Goal: Information Seeking & Learning: Learn about a topic

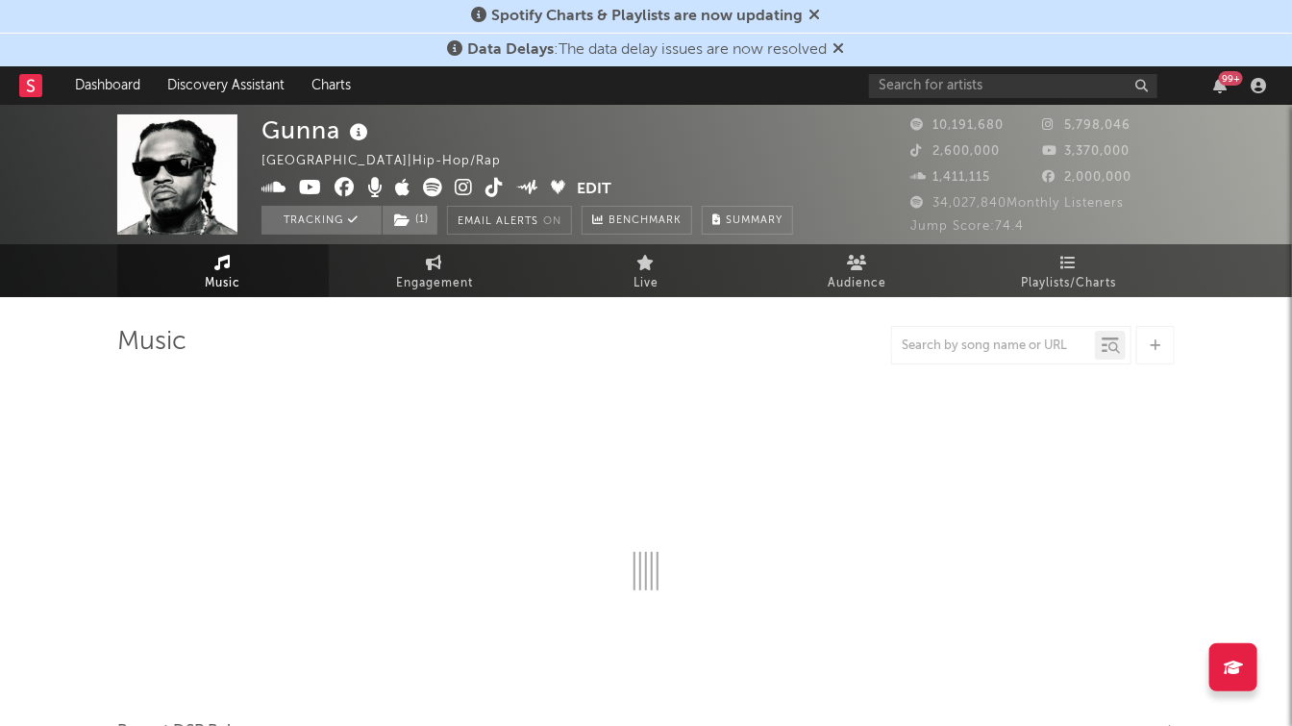
select select "6m"
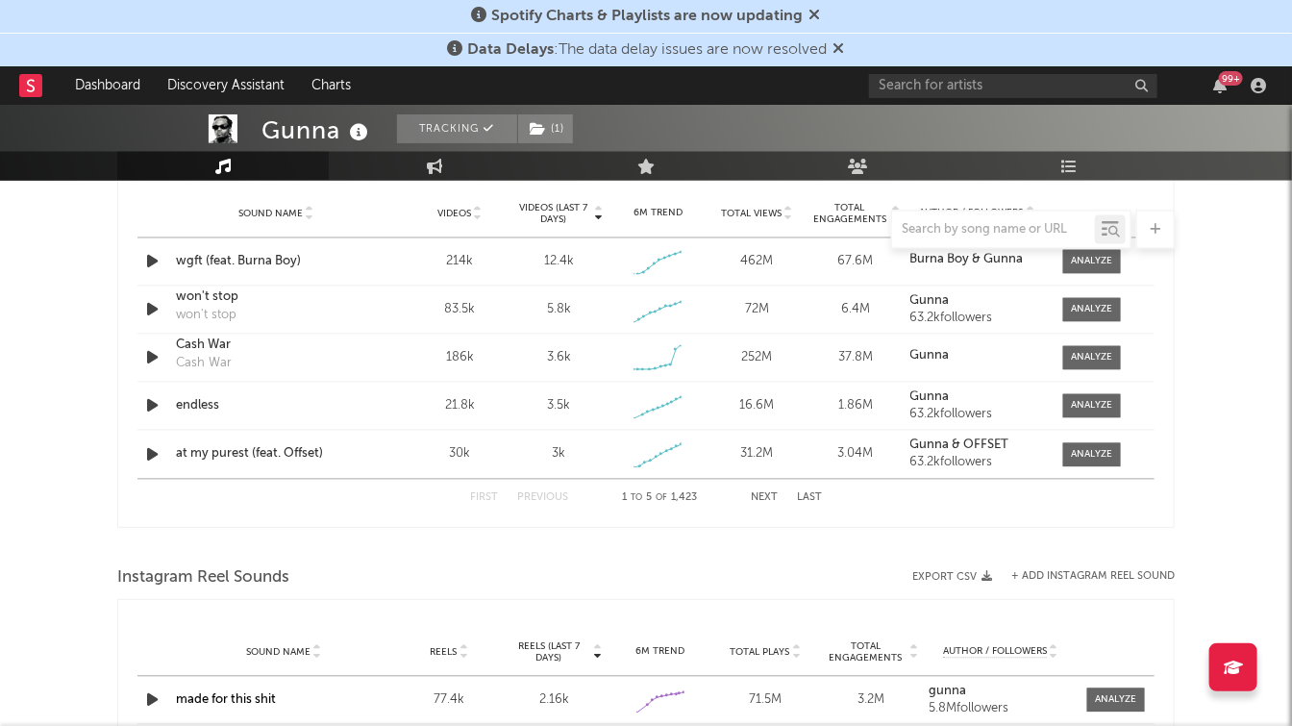
scroll to position [1473, 0]
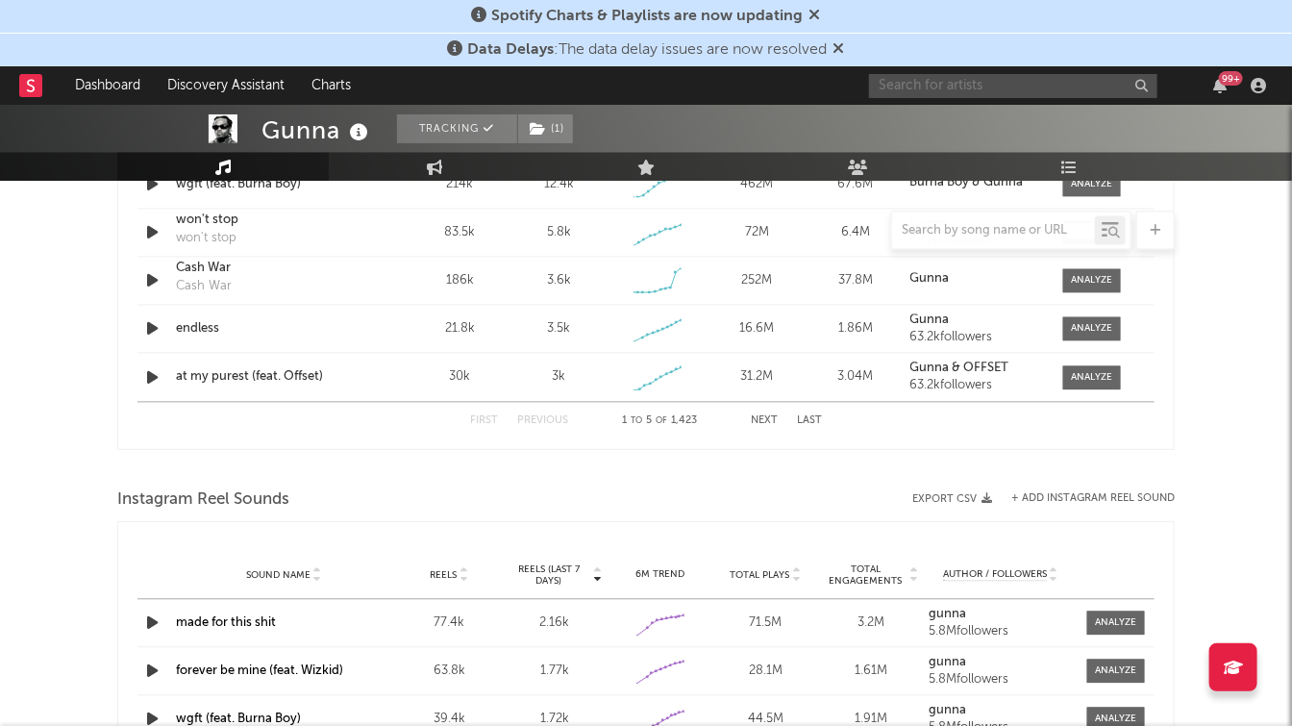
click at [936, 81] on input "text" at bounding box center [1013, 86] width 288 height 24
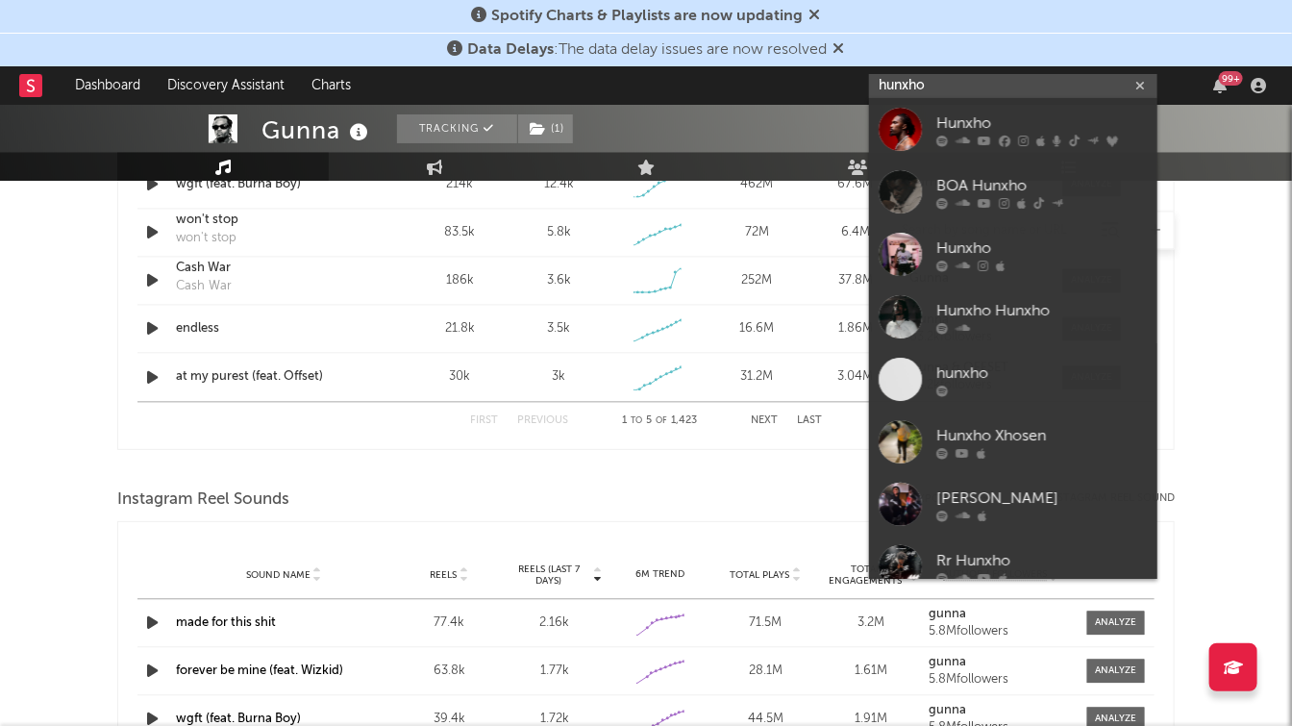
type input "hunxho"
click at [1044, 120] on div "Hunxho" at bounding box center [1041, 123] width 211 height 23
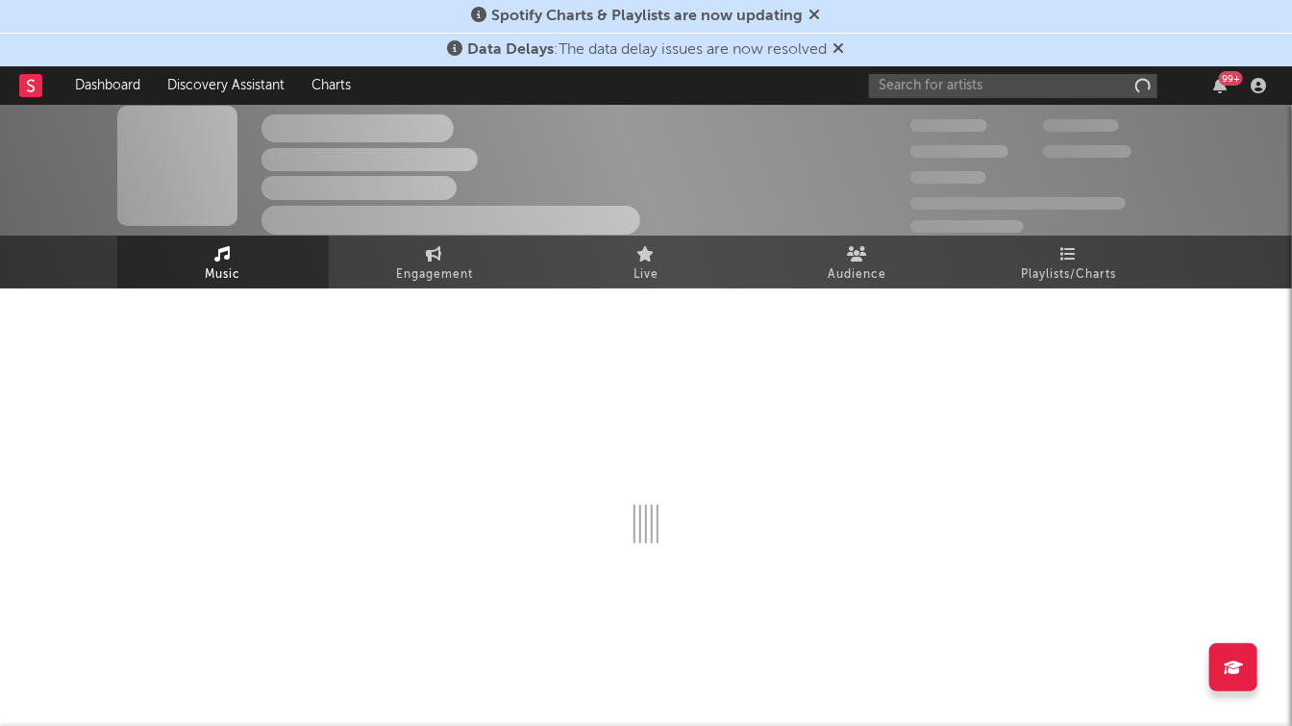
scroll to position [8, 0]
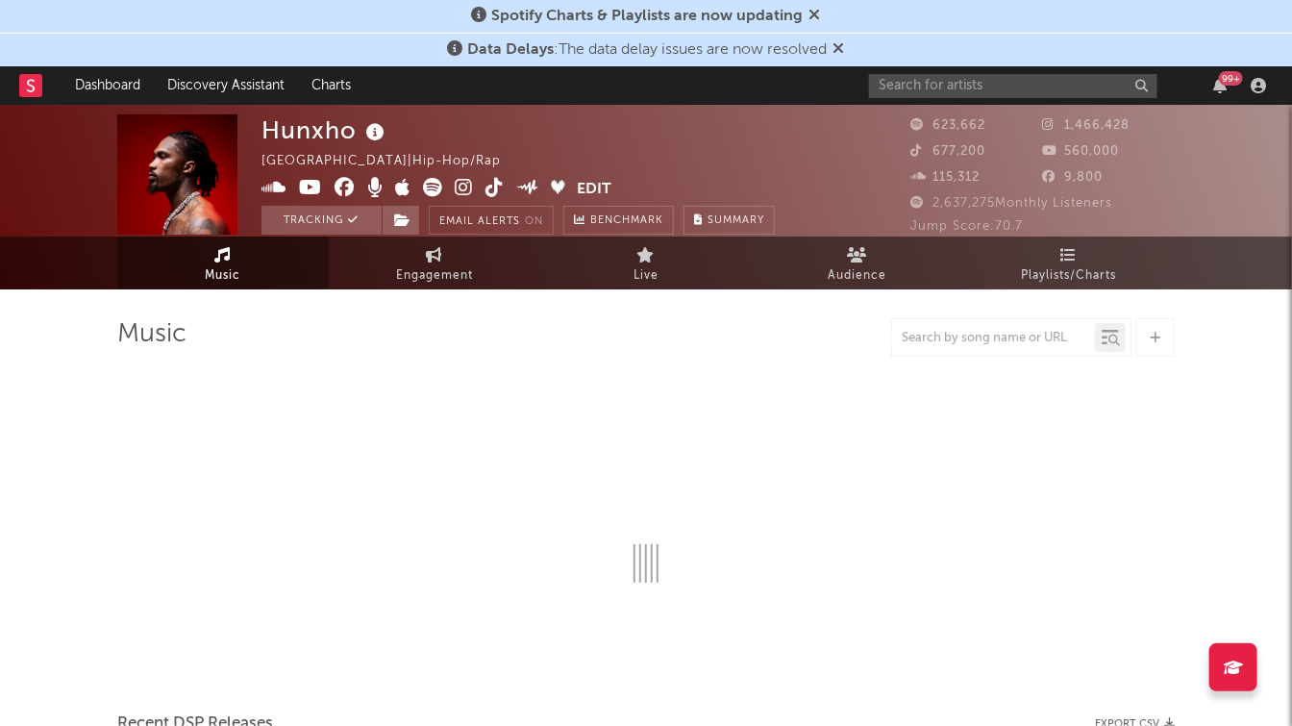
select select "6m"
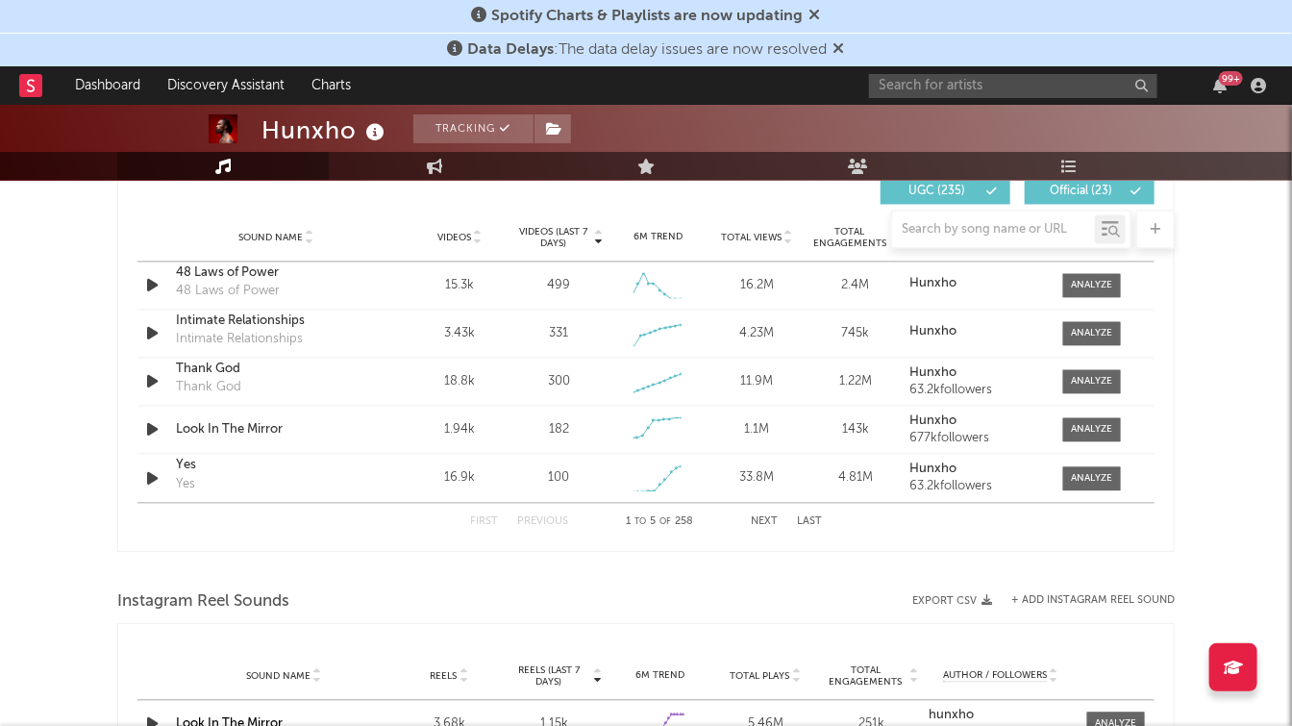
scroll to position [1369, 0]
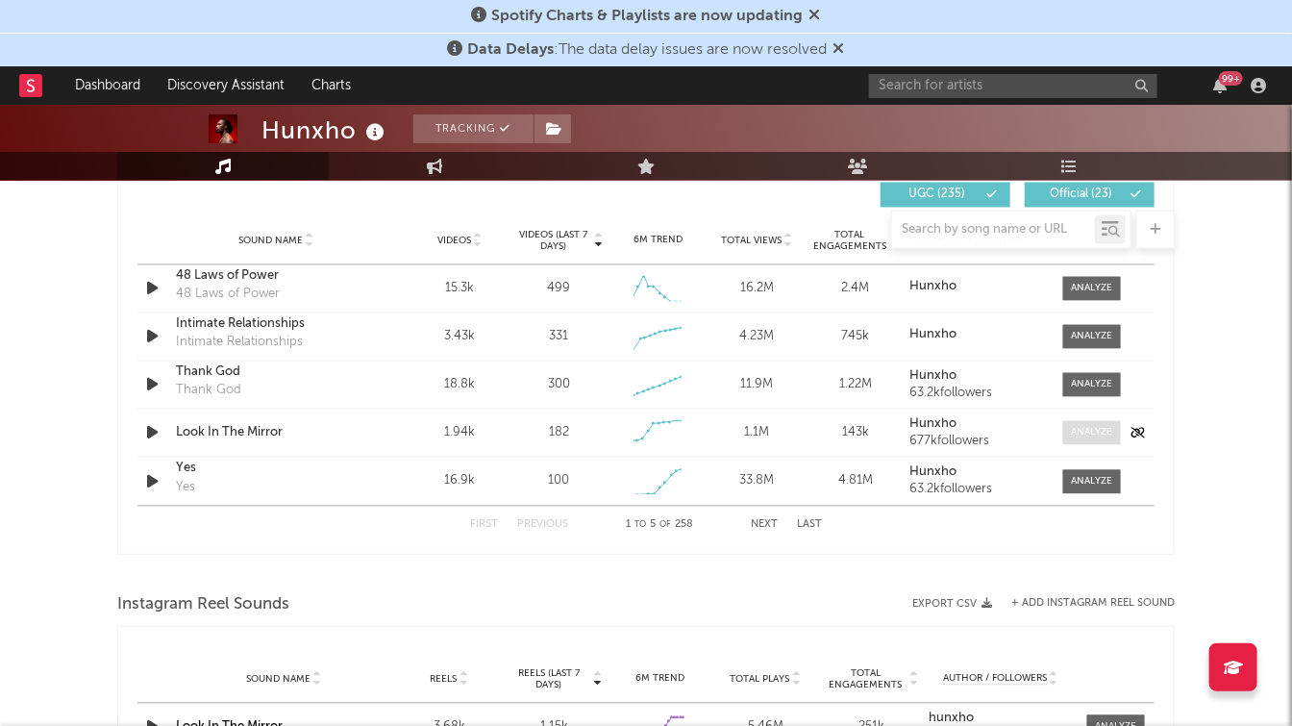
click at [1072, 429] on div at bounding box center [1092, 433] width 41 height 14
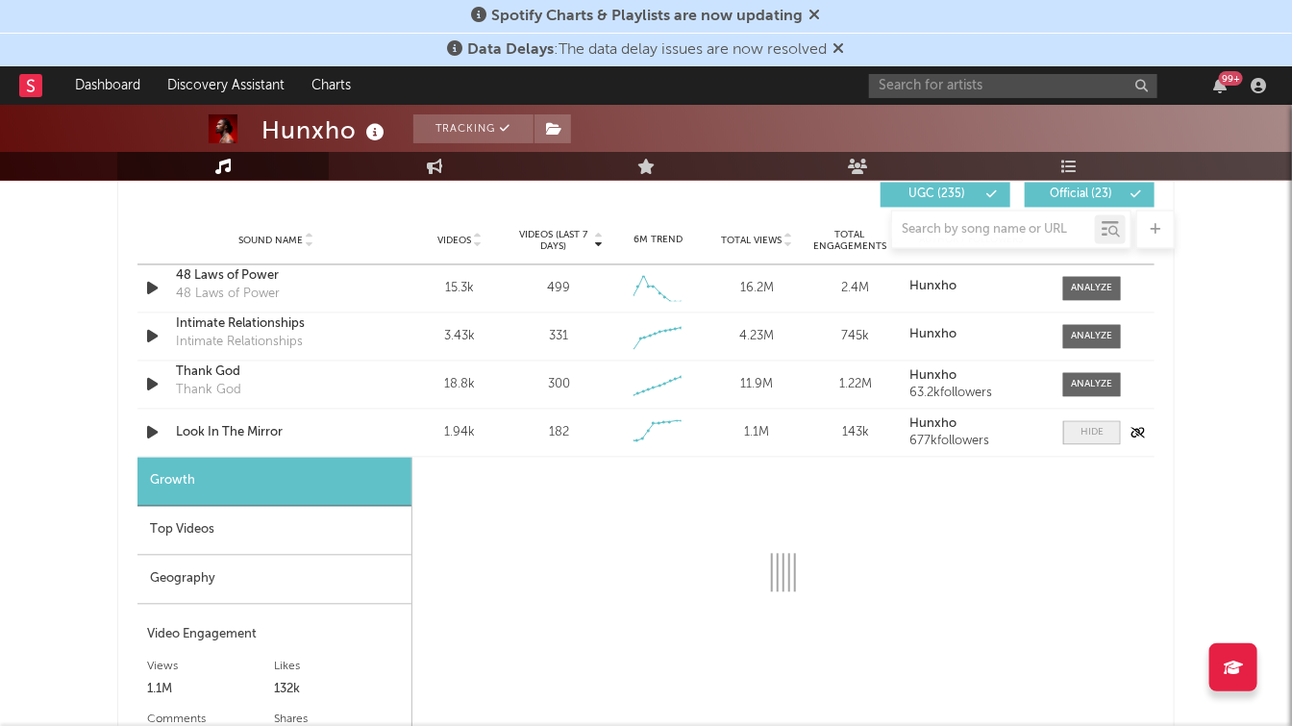
select select "1w"
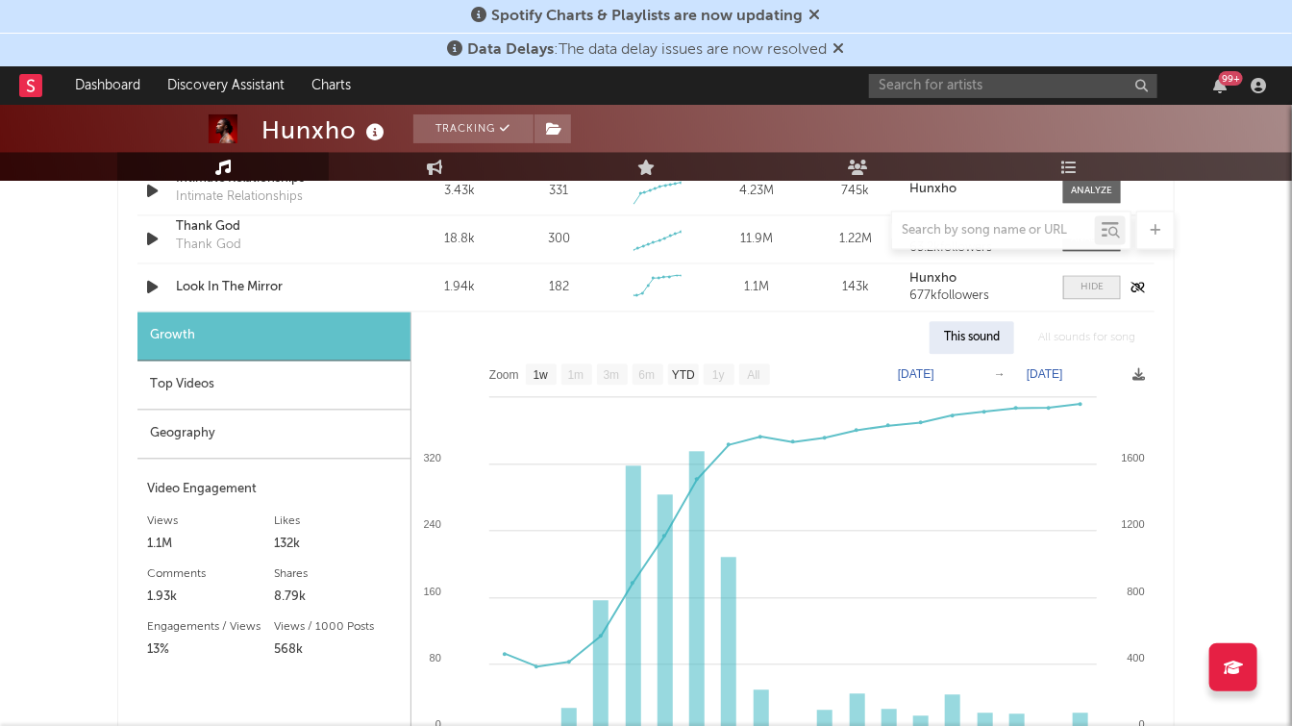
scroll to position [1519, 0]
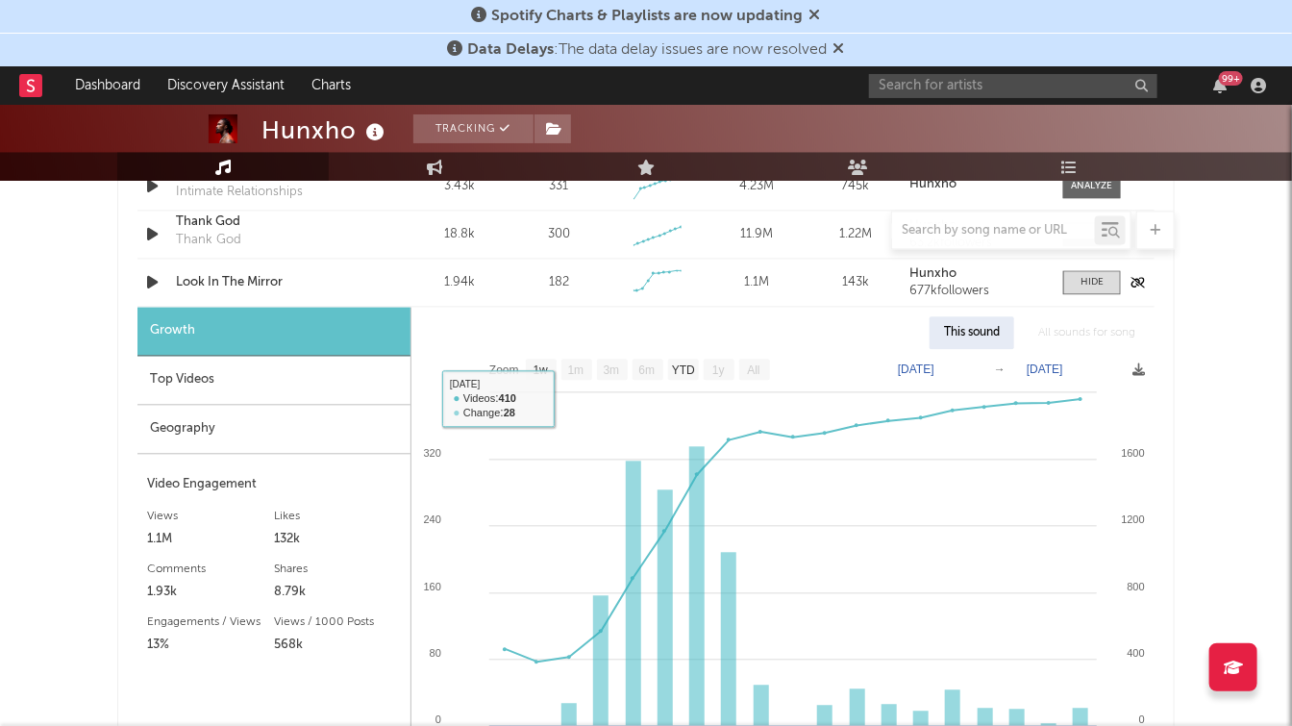
click at [221, 279] on div "Look In The Mirror" at bounding box center [276, 282] width 201 height 19
click at [841, 46] on icon at bounding box center [839, 47] width 12 height 15
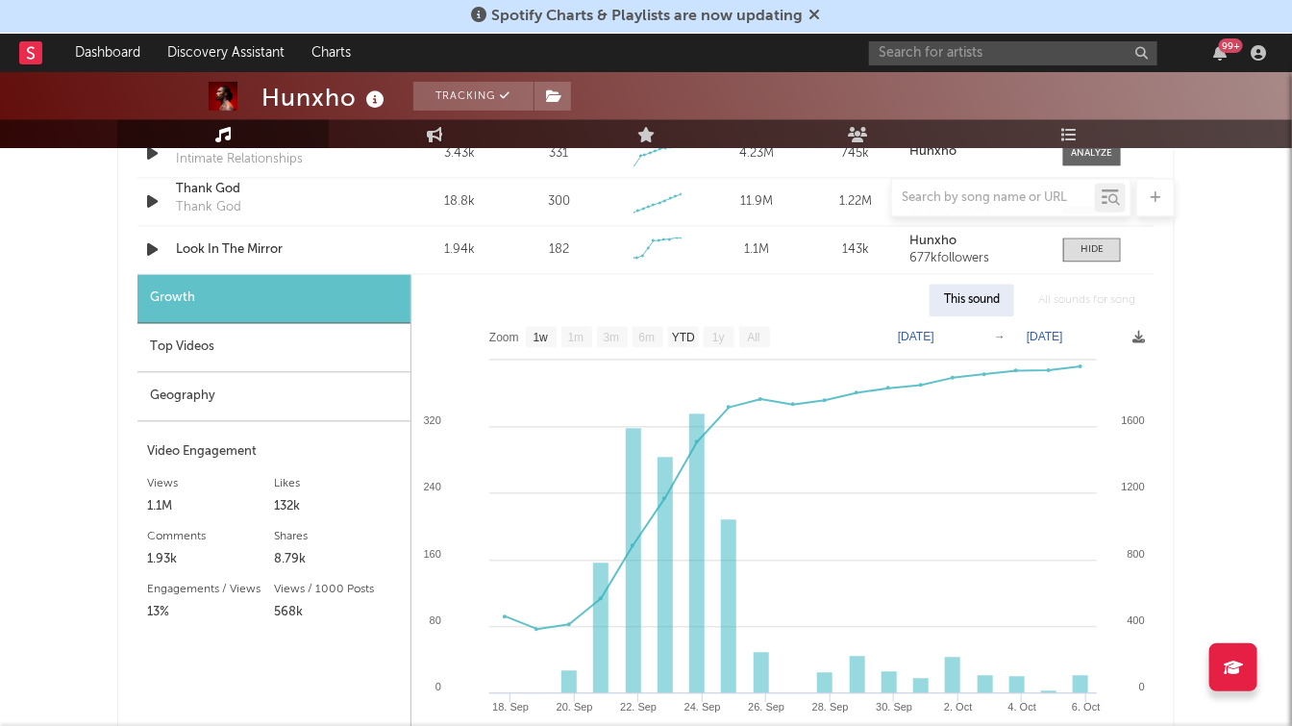
click at [809, 9] on icon at bounding box center [815, 14] width 12 height 15
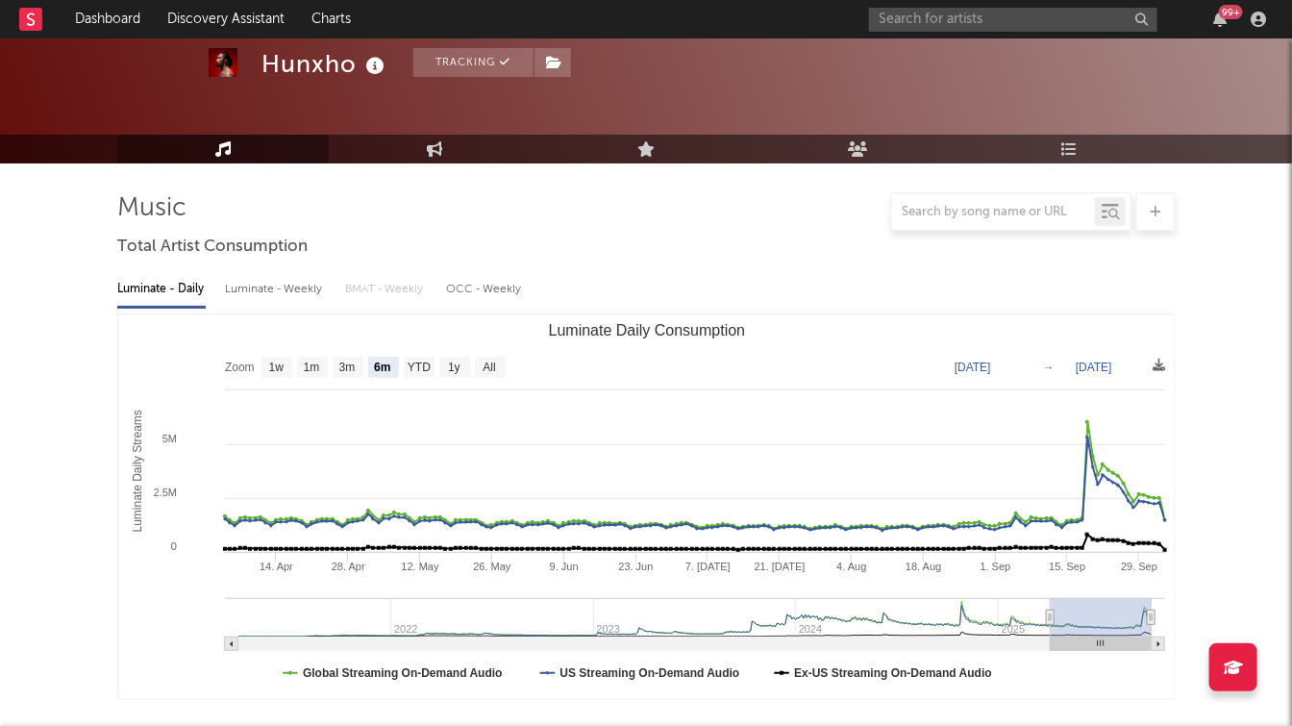
scroll to position [0, 0]
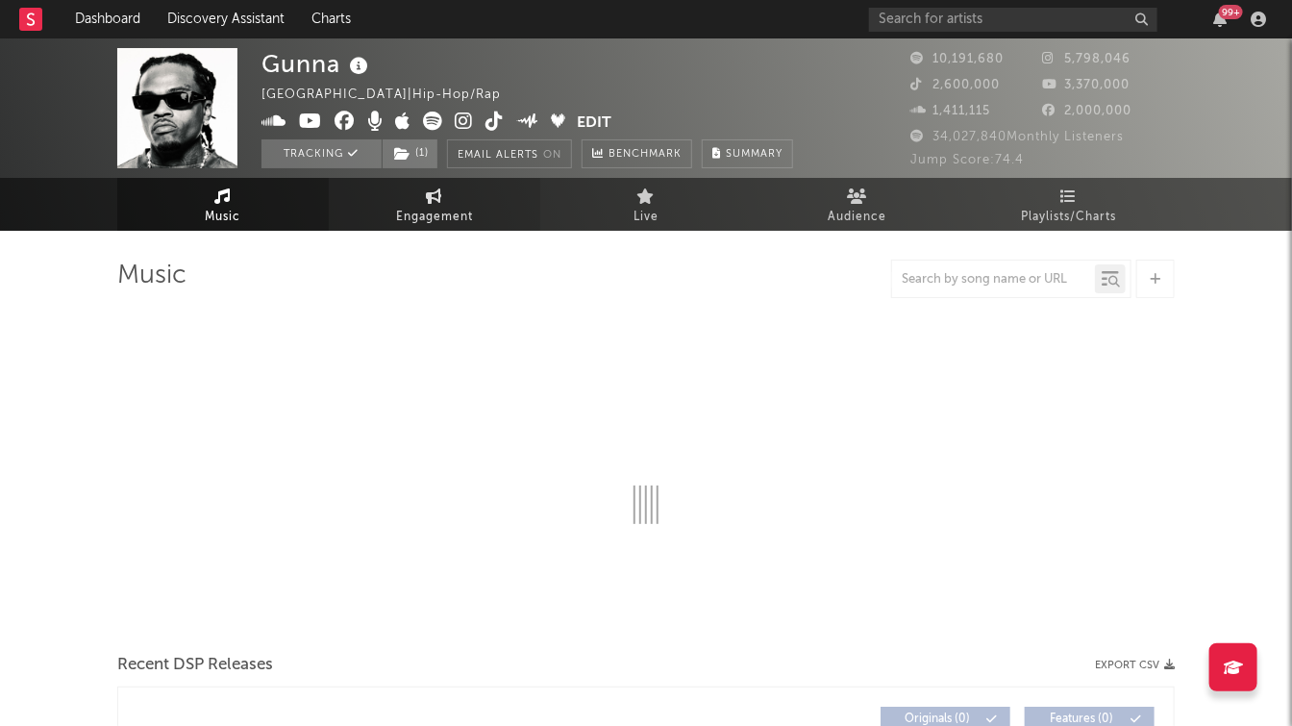
click at [452, 201] on link "Engagement" at bounding box center [434, 204] width 211 height 53
select select "1w"
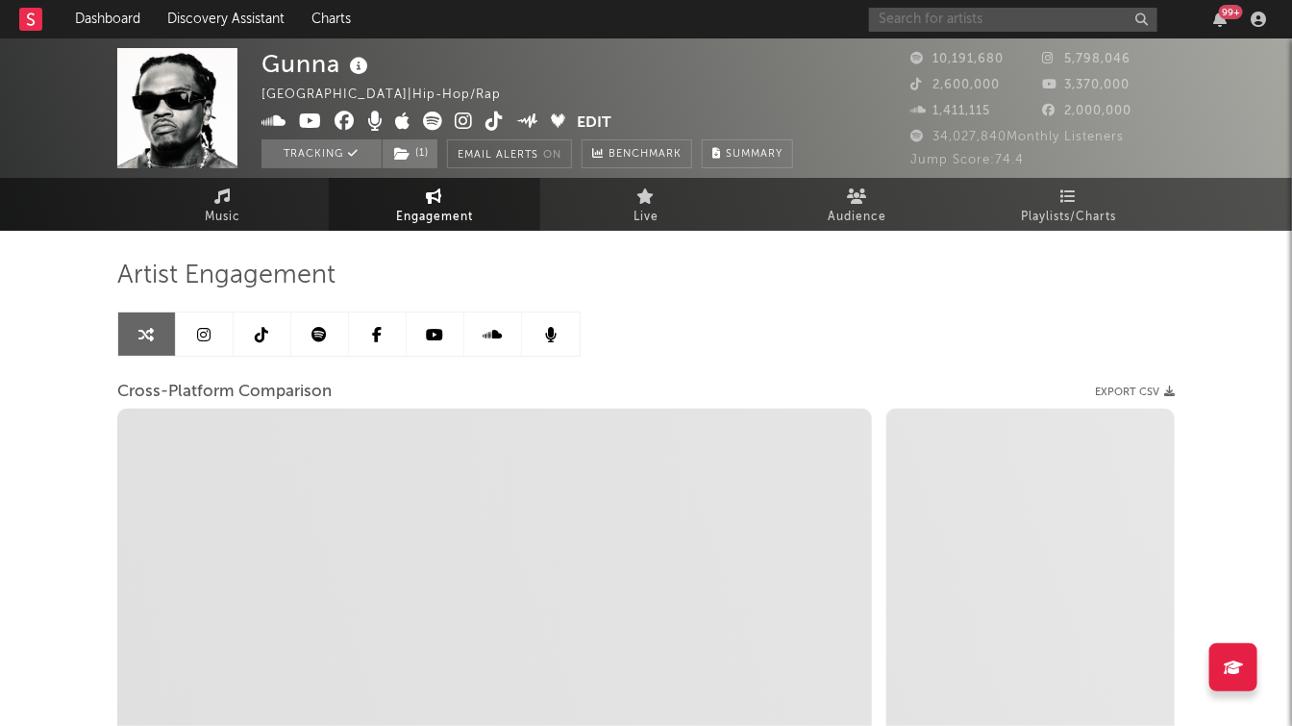
click at [969, 25] on input "text" at bounding box center [1013, 20] width 288 height 24
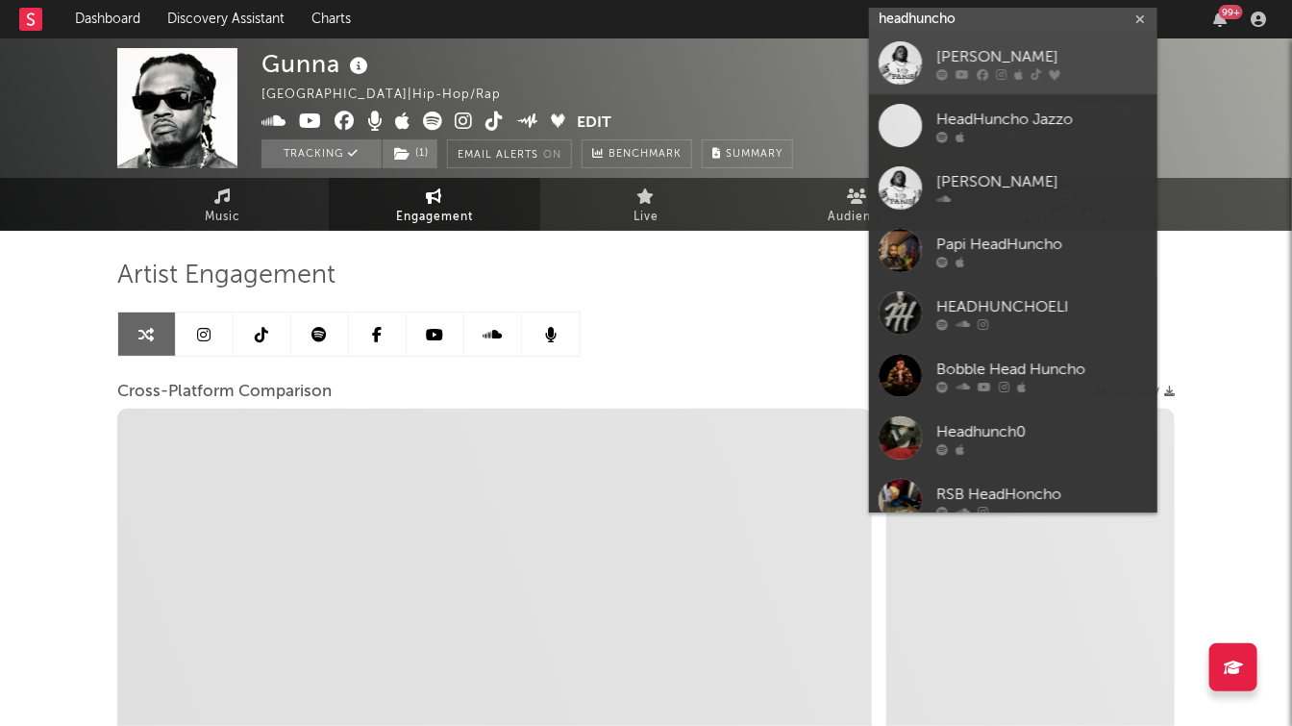
type input "headhuncho"
click at [1008, 62] on div "HeadHuncho Amir" at bounding box center [1041, 57] width 211 height 23
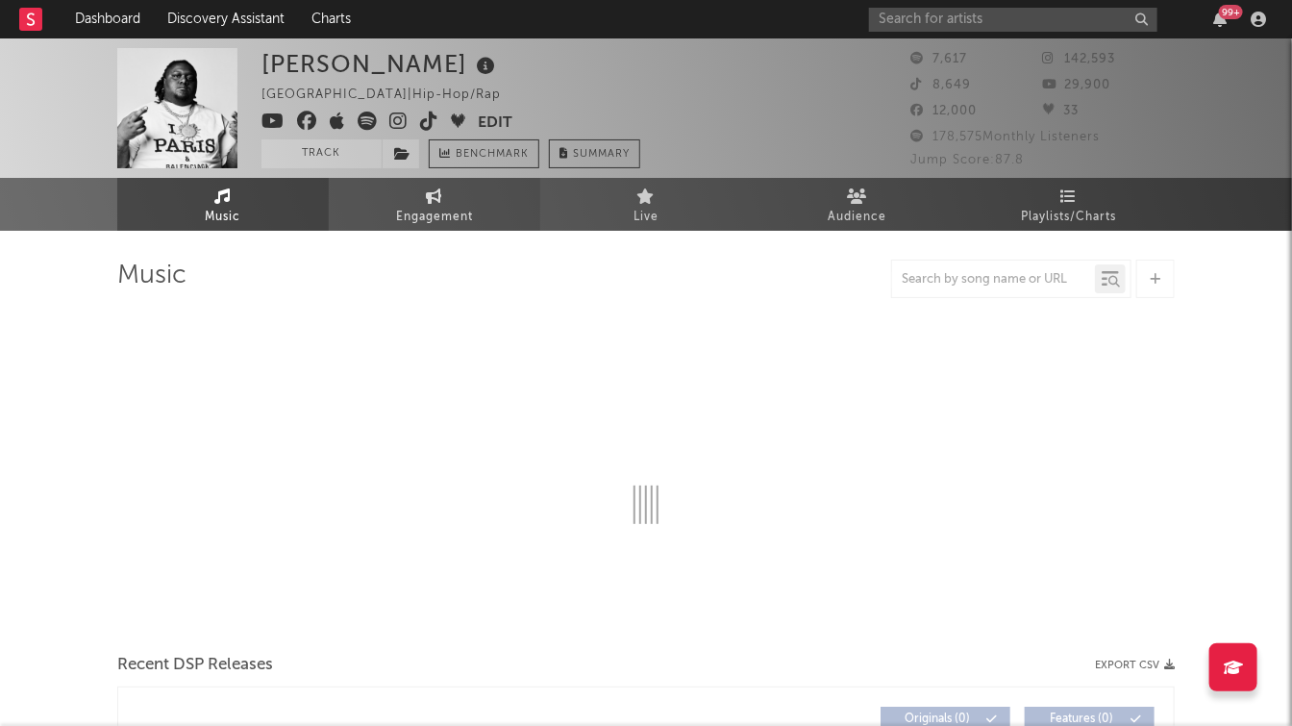
select select "6m"
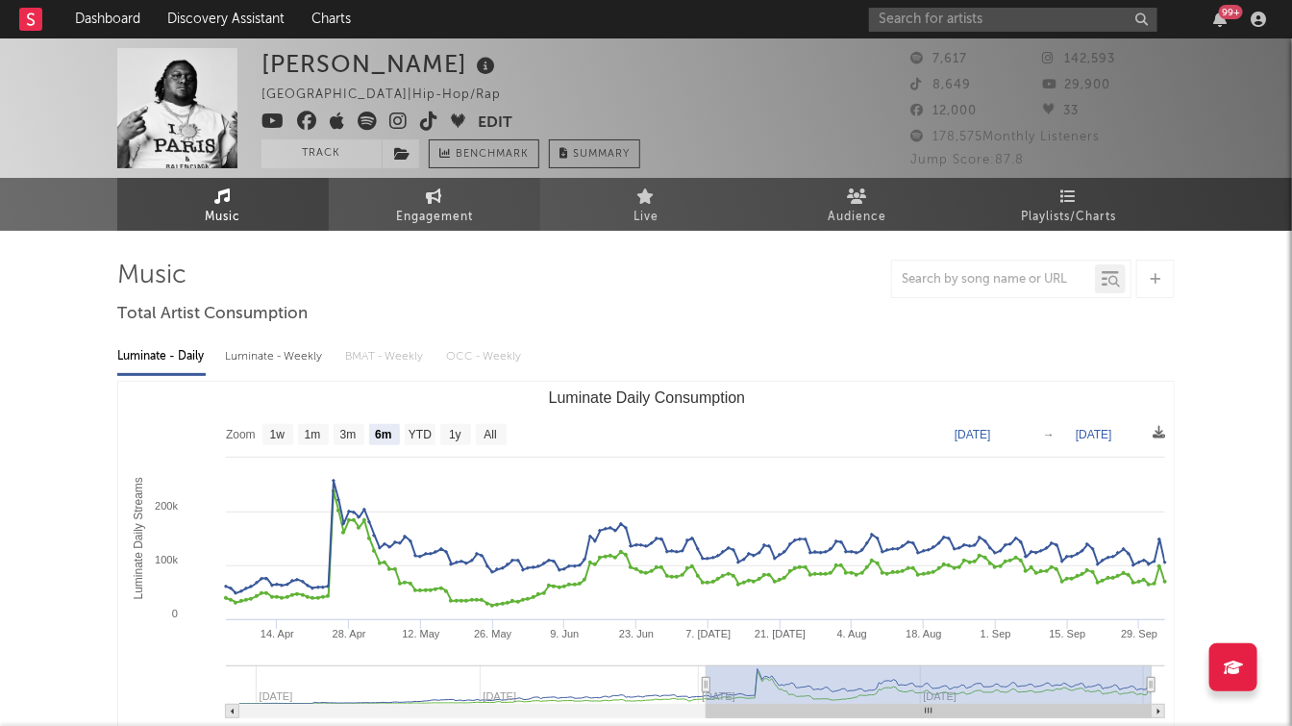
click at [456, 218] on span "Engagement" at bounding box center [434, 217] width 77 height 23
select select "1w"
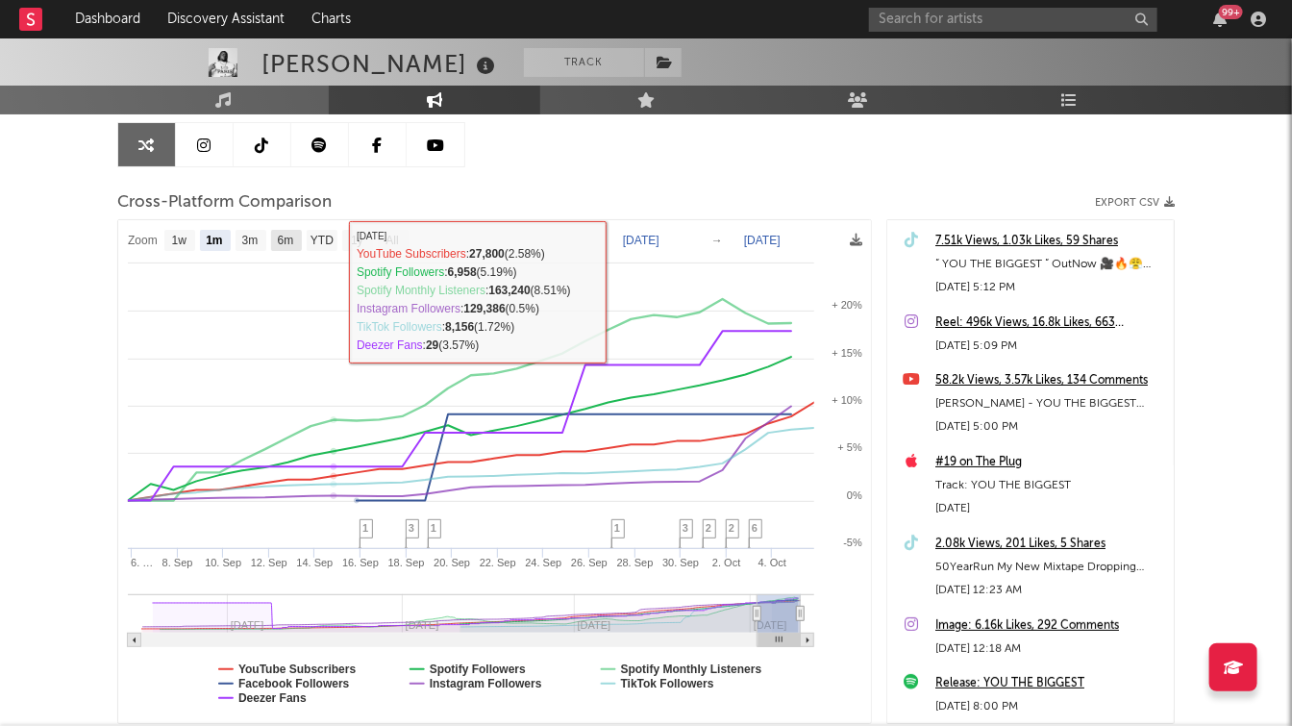
click at [284, 236] on text "6m" at bounding box center [286, 240] width 16 height 13
select select "6m"
type input "2025-04-05"
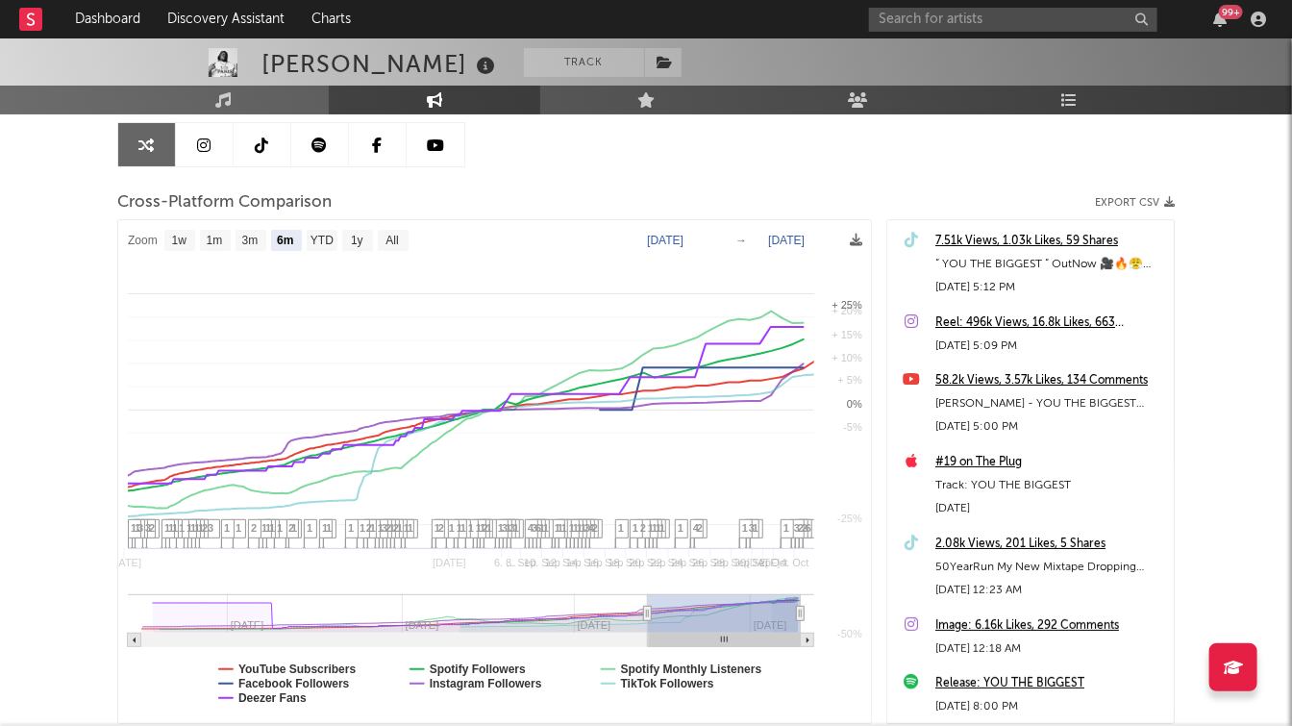
select select "6m"
